Goal: Transaction & Acquisition: Purchase product/service

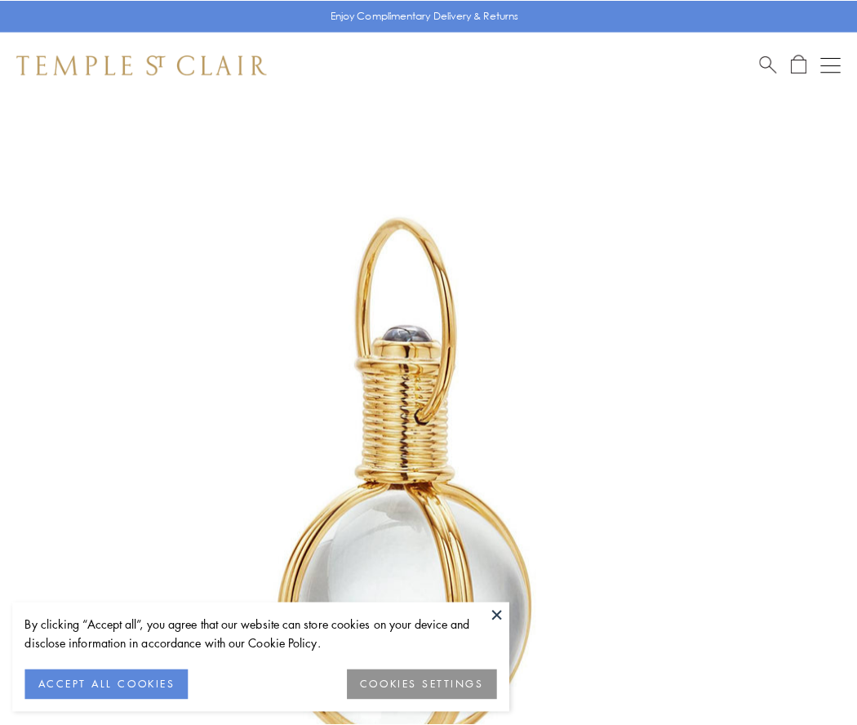
scroll to position [426, 0]
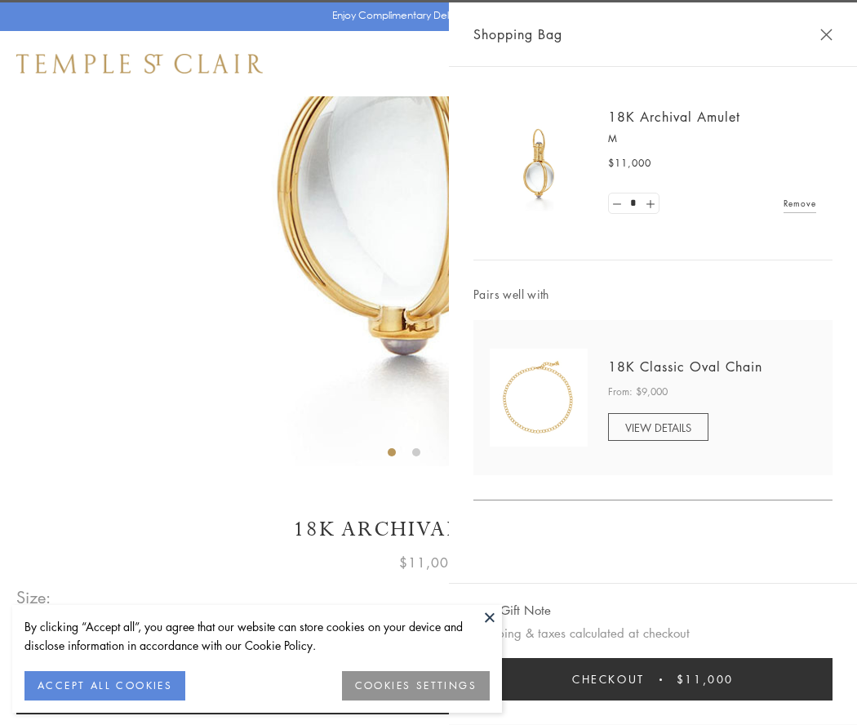
click at [653, 679] on button "Checkout $11,000" at bounding box center [653, 679] width 359 height 42
